Goal: Information Seeking & Learning: Find specific fact

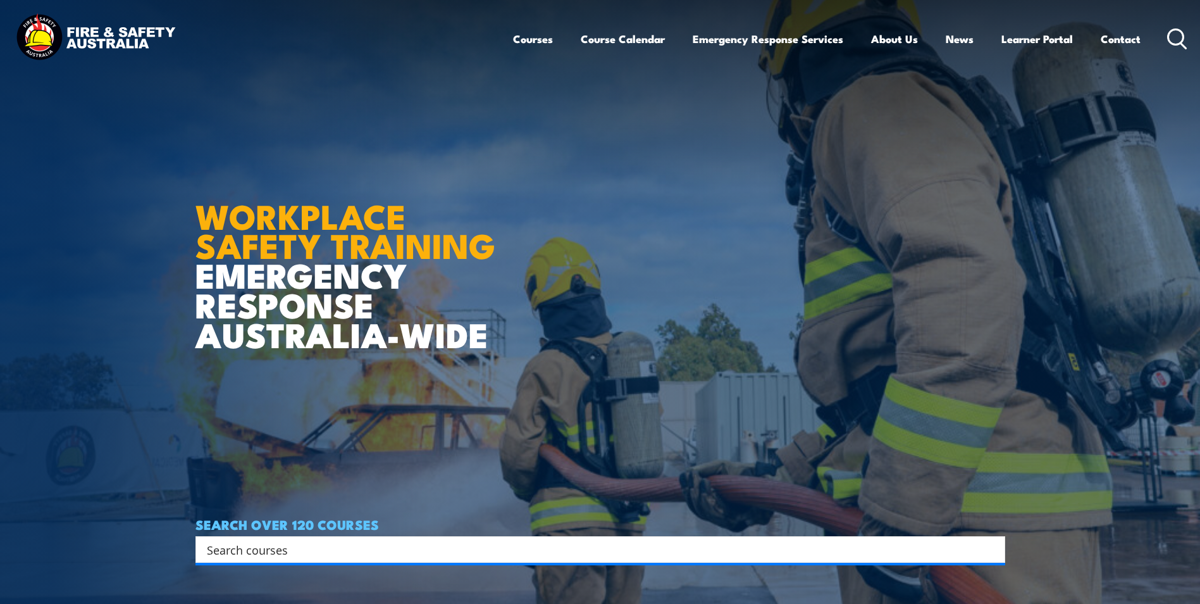
click at [1173, 46] on icon at bounding box center [1178, 38] width 20 height 21
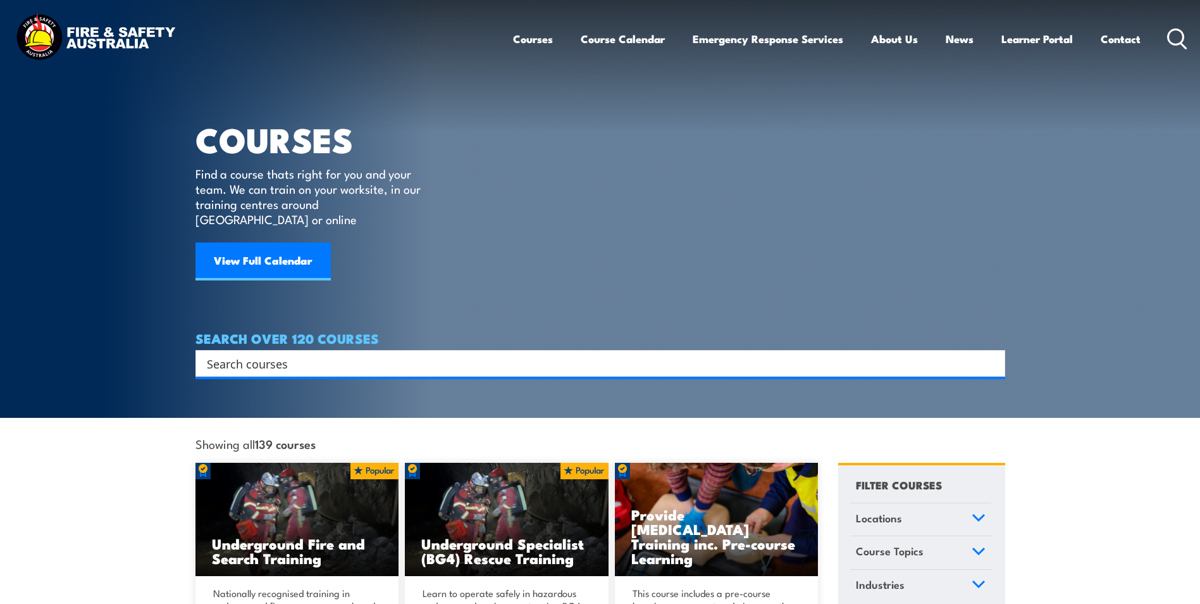
click at [658, 354] on input "Search input" at bounding box center [592, 363] width 771 height 19
type input "r 134"
